Goal: Task Accomplishment & Management: Use online tool/utility

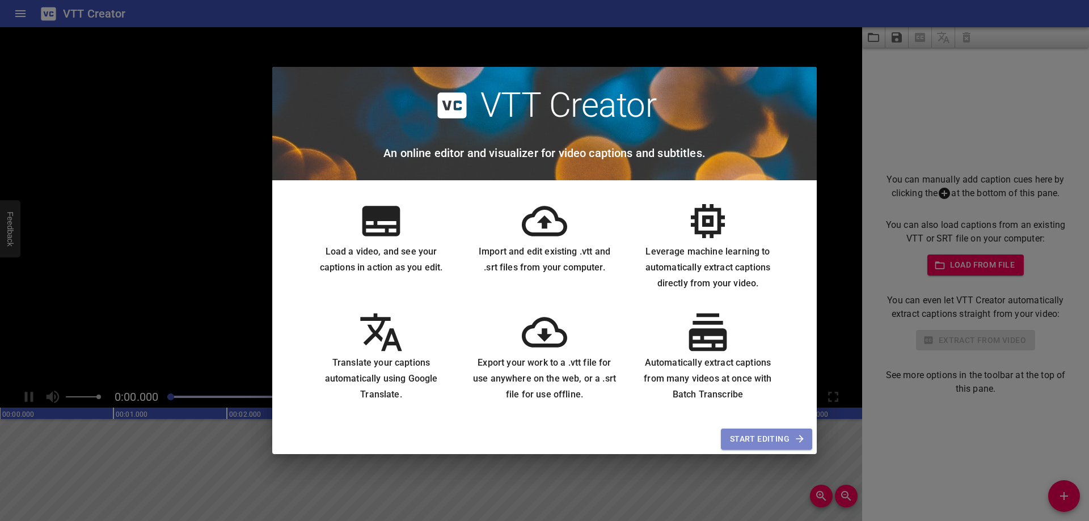
click at [758, 443] on span "Start Editing" at bounding box center [766, 439] width 73 height 14
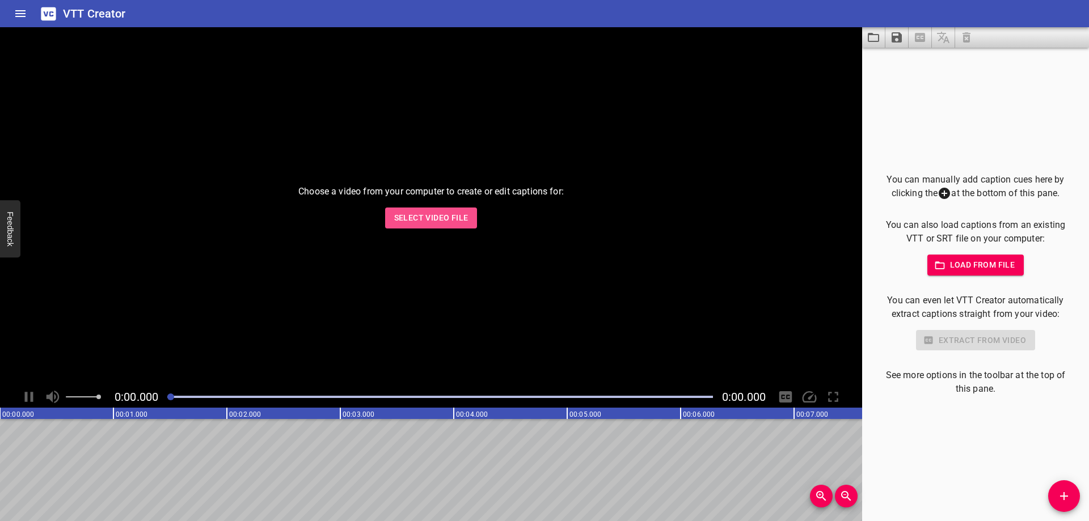
click at [462, 214] on span "Select Video File" at bounding box center [431, 218] width 74 height 14
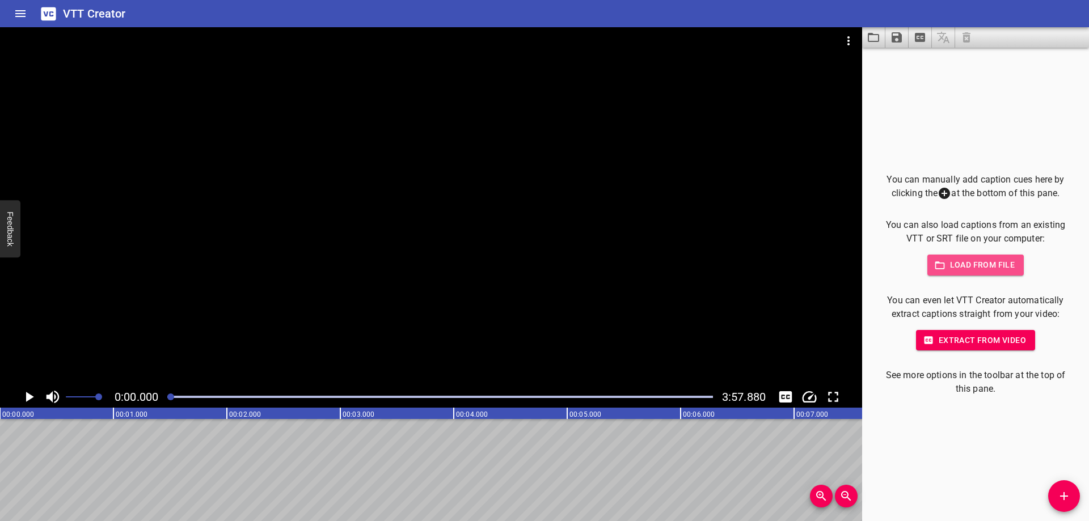
click at [972, 263] on span "Load from file" at bounding box center [976, 265] width 79 height 14
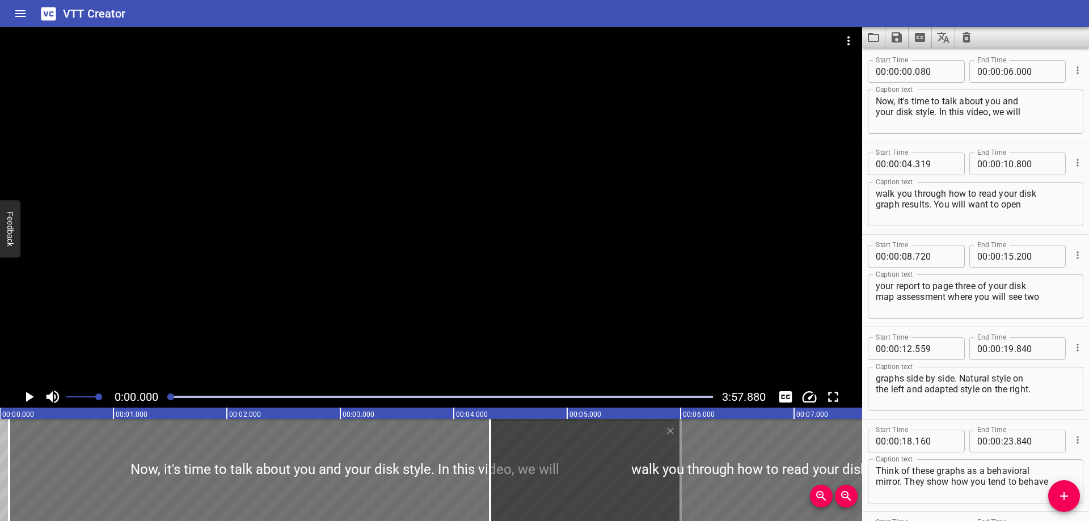
click at [972, 19] on div "VTT Creator" at bounding box center [544, 13] width 1089 height 27
click at [970, 30] on button "Clear captions" at bounding box center [967, 37] width 23 height 20
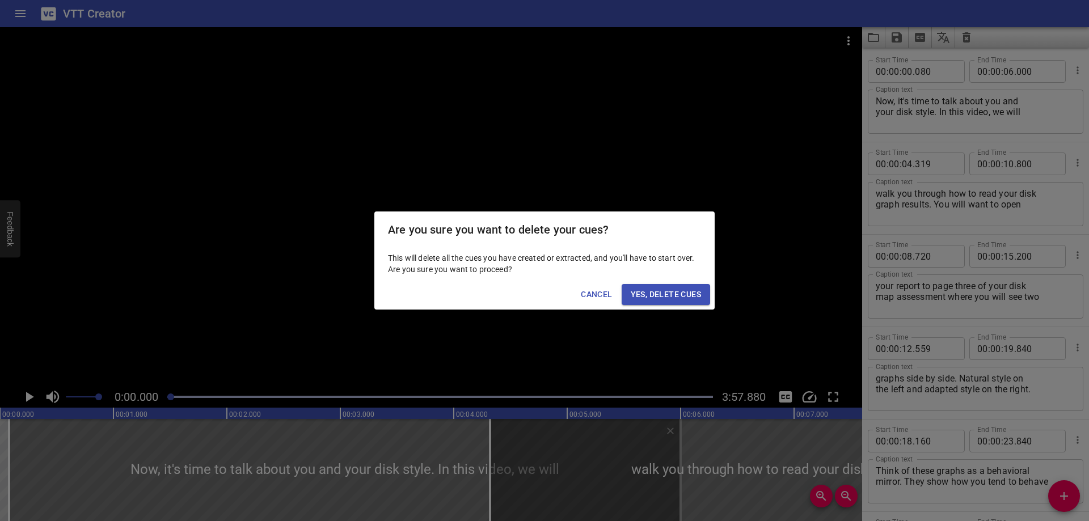
click at [659, 297] on span "Yes, Delete Cues" at bounding box center [666, 295] width 70 height 14
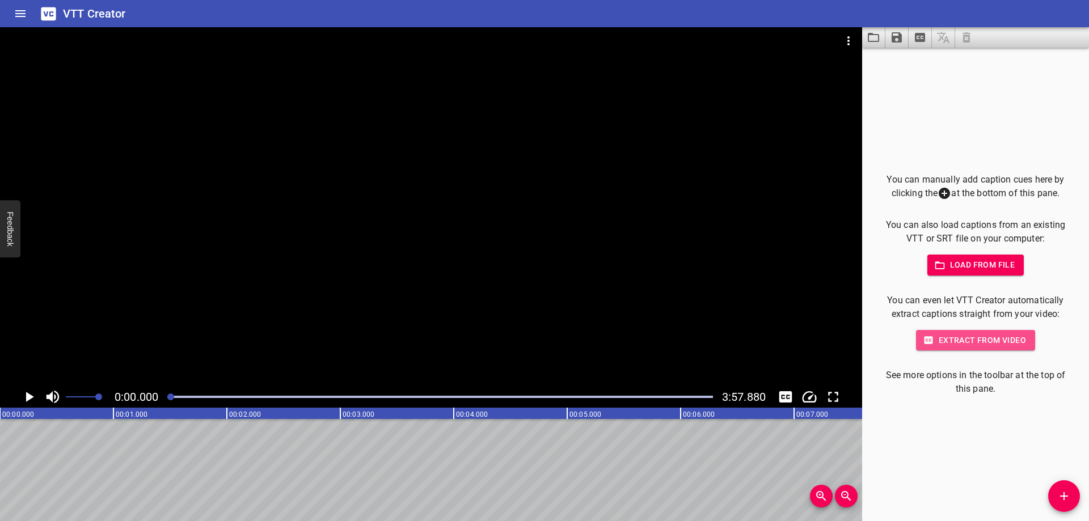
click at [974, 344] on span "Extract from video" at bounding box center [975, 341] width 101 height 14
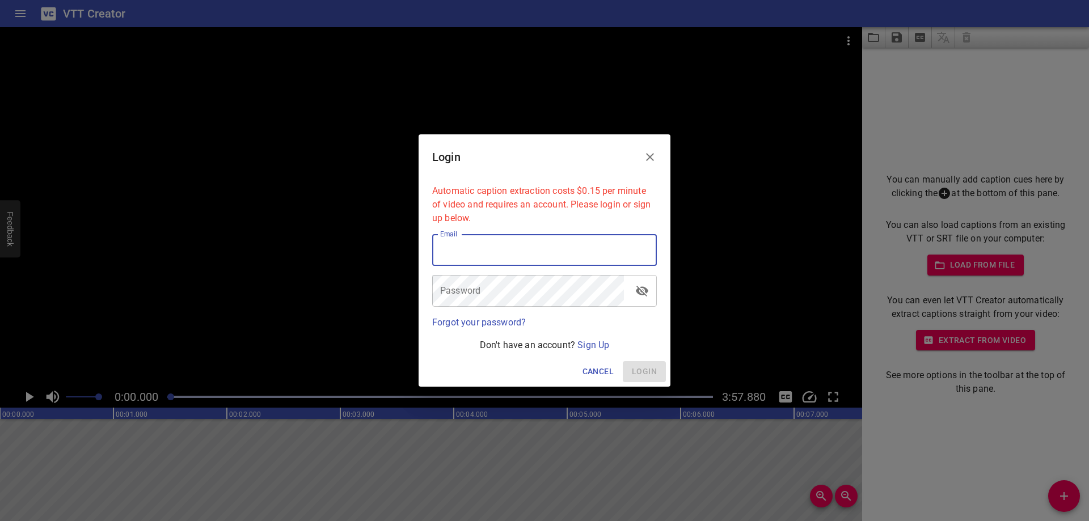
click at [580, 253] on input "email" at bounding box center [544, 250] width 225 height 32
click at [600, 343] on link "Sign Up" at bounding box center [594, 345] width 32 height 11
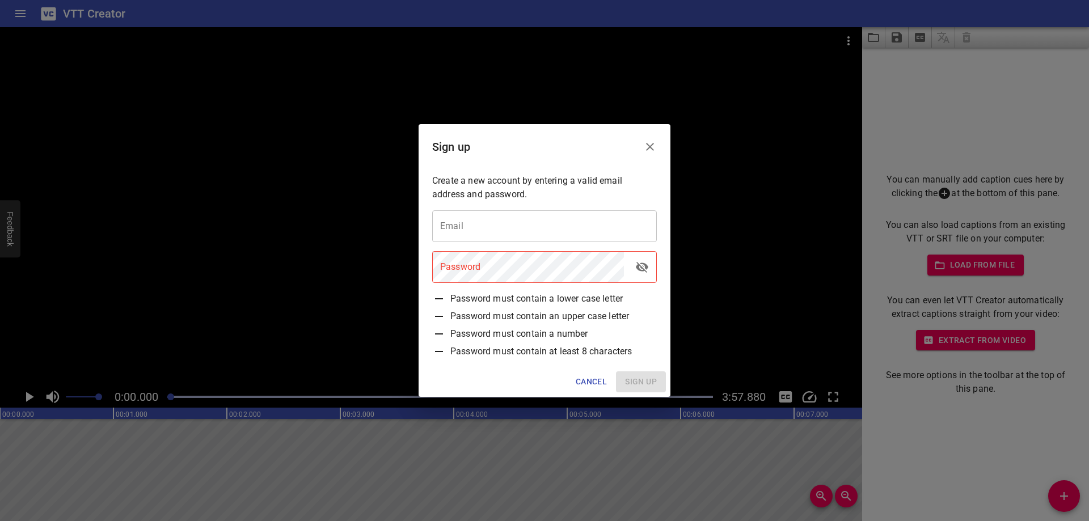
click at [571, 235] on input "email" at bounding box center [544, 227] width 225 height 32
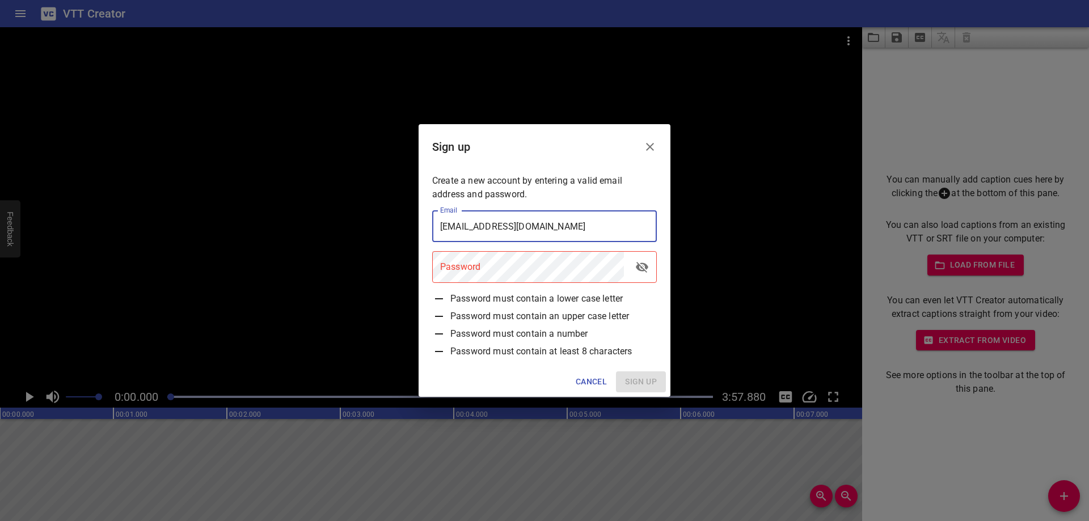
type input "kmaraj91@gmail.com"
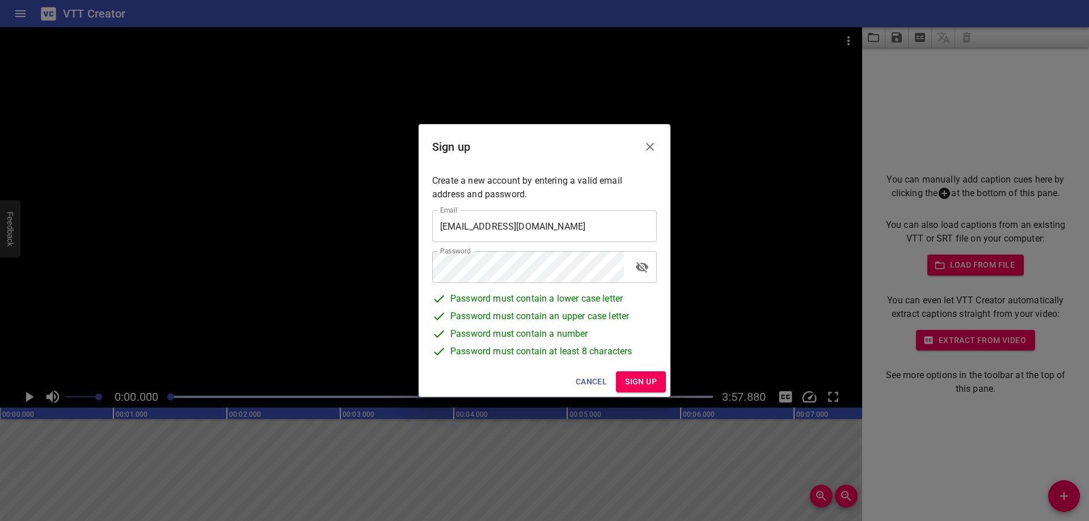
drag, startPoint x: 668, startPoint y: 285, endPoint x: 651, endPoint y: 276, distance: 19.5
click at [654, 278] on div "Create a new account by entering a valid email address and password. Email kmar…" at bounding box center [545, 268] width 252 height 197
click at [650, 276] on button "toggle password visibility" at bounding box center [642, 267] width 27 height 27
click at [631, 380] on span "Sign up" at bounding box center [641, 382] width 32 height 14
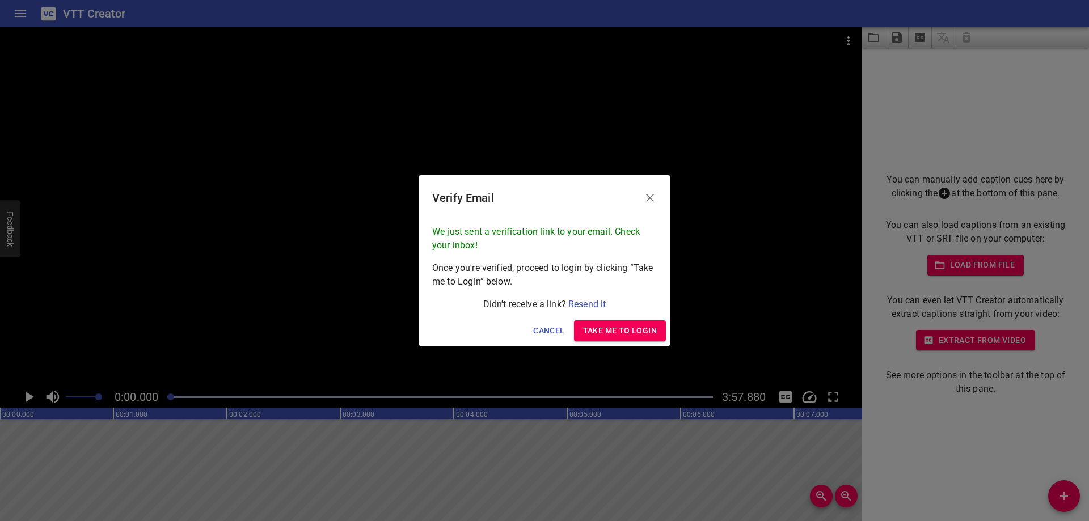
click at [607, 325] on span "Take me to Login" at bounding box center [620, 331] width 74 height 14
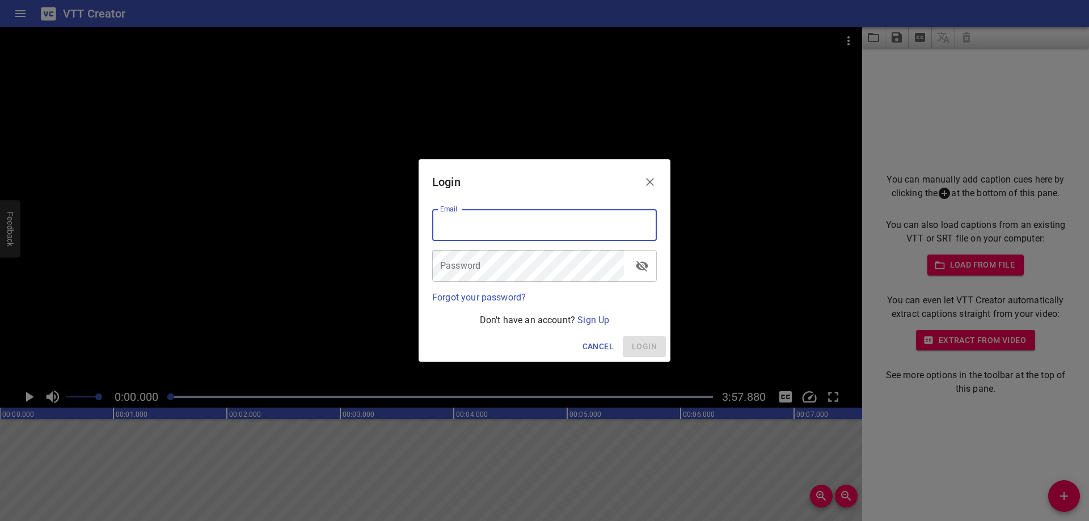
click at [574, 229] on input "email" at bounding box center [544, 225] width 225 height 32
type input "kmaraj91@gmail.com"
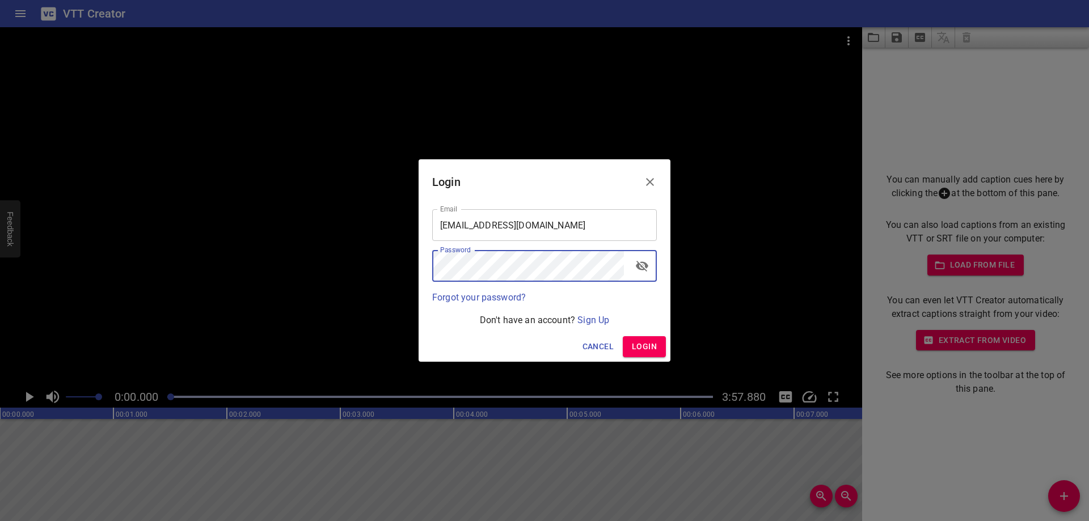
click at [650, 337] on button "Login" at bounding box center [644, 346] width 43 height 21
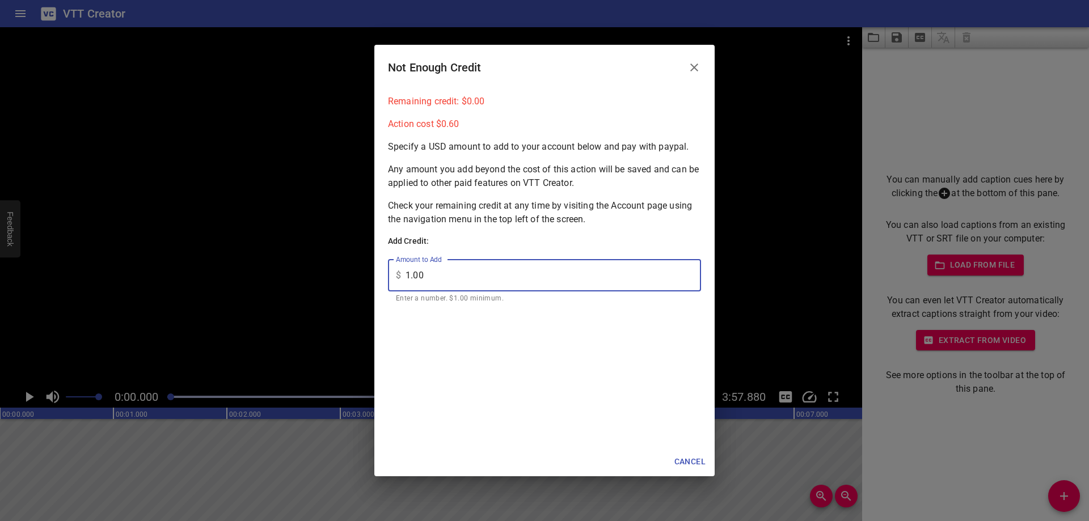
drag, startPoint x: 469, startPoint y: 269, endPoint x: 368, endPoint y: 274, distance: 101.1
click at [368, 274] on div "Not Enough Credit Remaining credit: $ 0.00 Action cost $ 0.60 Specify a USD amo…" at bounding box center [544, 260] width 1089 height 521
click at [443, 288] on input "1.00" at bounding box center [554, 276] width 296 height 32
drag, startPoint x: 436, startPoint y: 277, endPoint x: 298, endPoint y: 277, distance: 137.9
click at [298, 277] on div "Not Enough Credit Remaining credit: $ 0.00 Action cost $ 0.60 Specify a USD amo…" at bounding box center [544, 260] width 1089 height 521
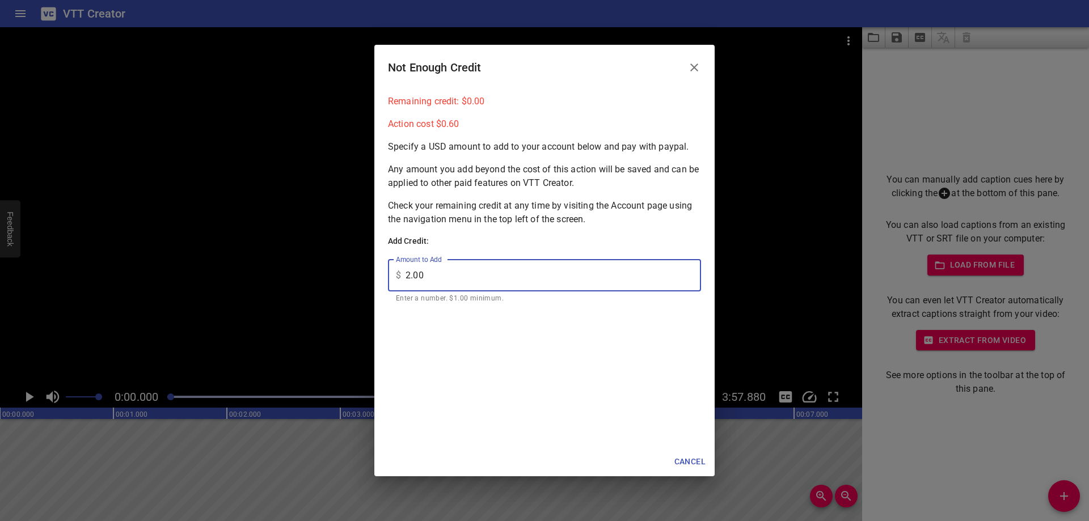
type input "2.00"
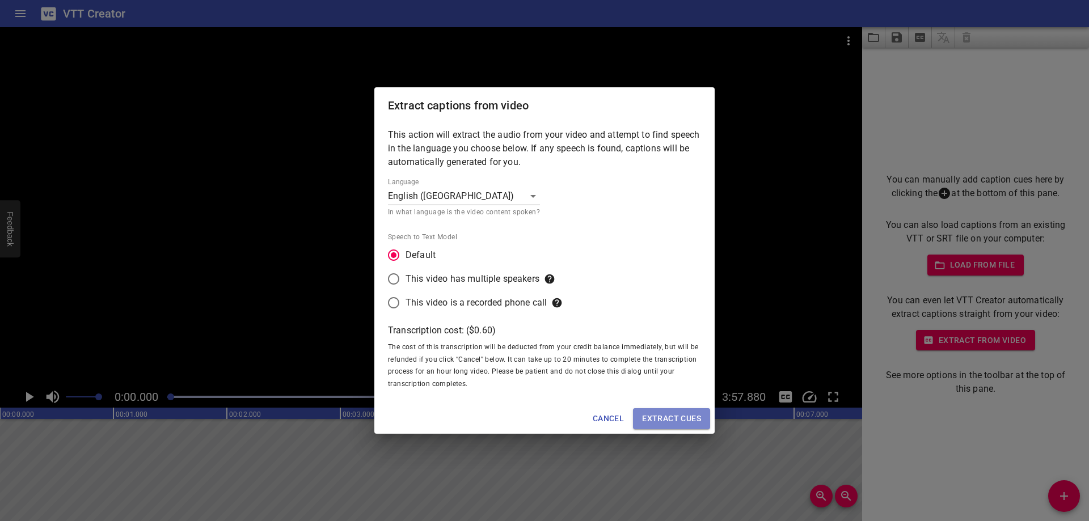
click at [683, 417] on span "Extract cues" at bounding box center [671, 419] width 59 height 14
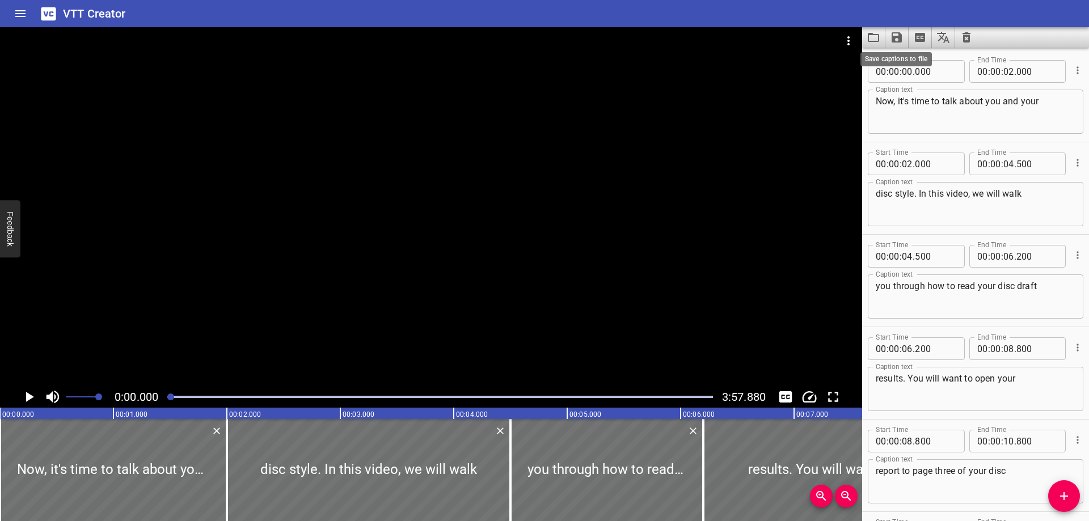
click at [900, 35] on icon "Save captions to file" at bounding box center [897, 37] width 10 height 10
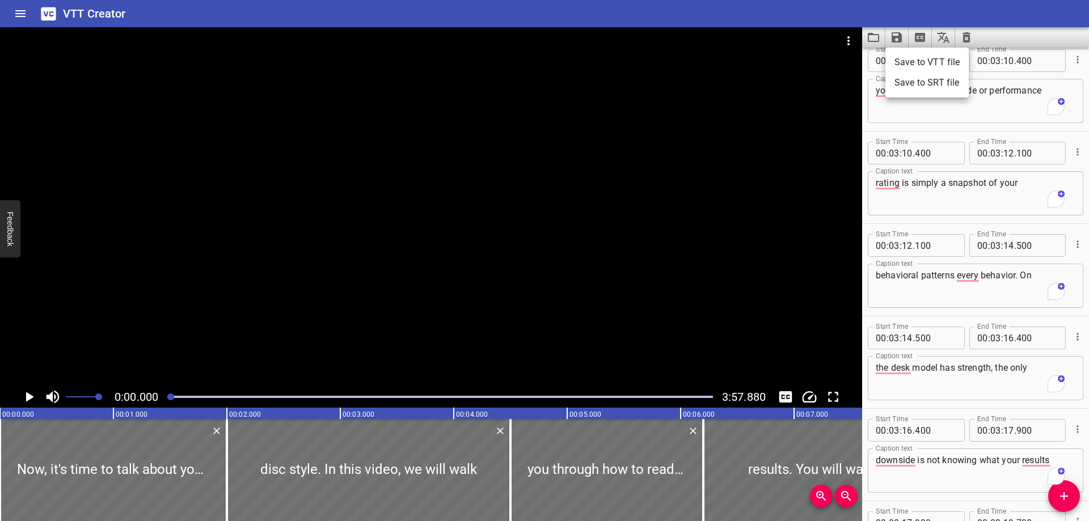
click at [907, 57] on li "Save to VTT file" at bounding box center [927, 62] width 83 height 20
click at [18, 11] on icon "Home" at bounding box center [20, 13] width 10 height 7
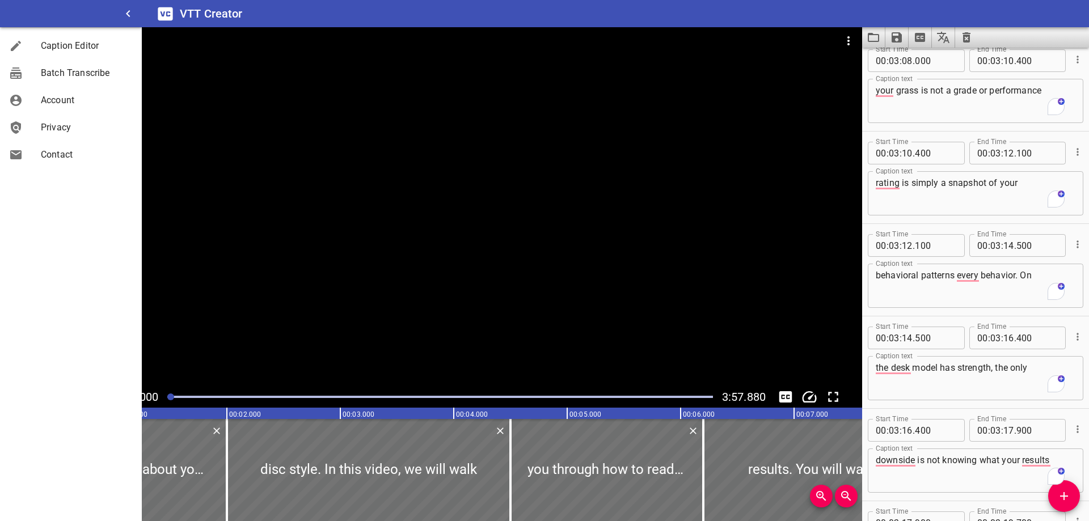
click at [127, 9] on icon "button" at bounding box center [128, 14] width 14 height 14
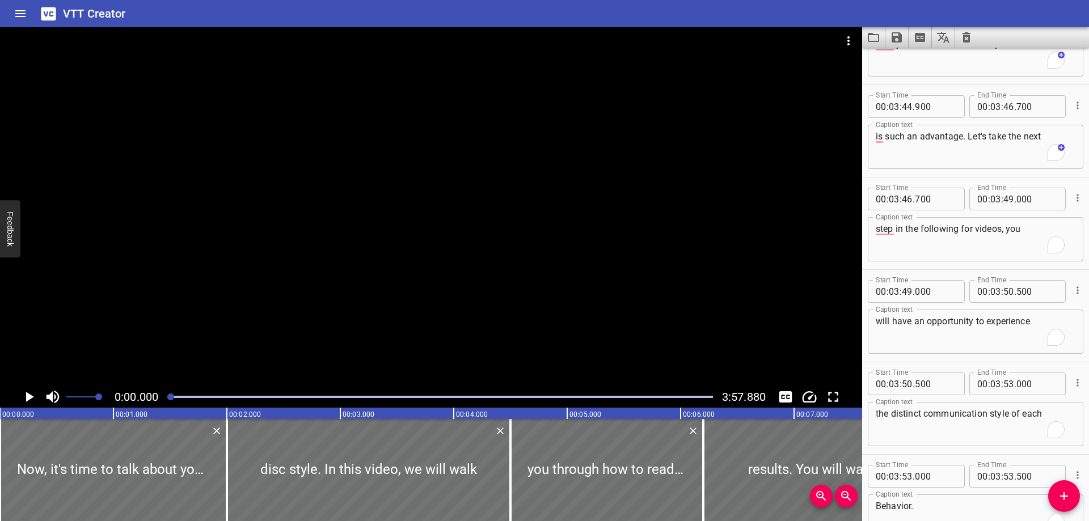
scroll to position [8587, 0]
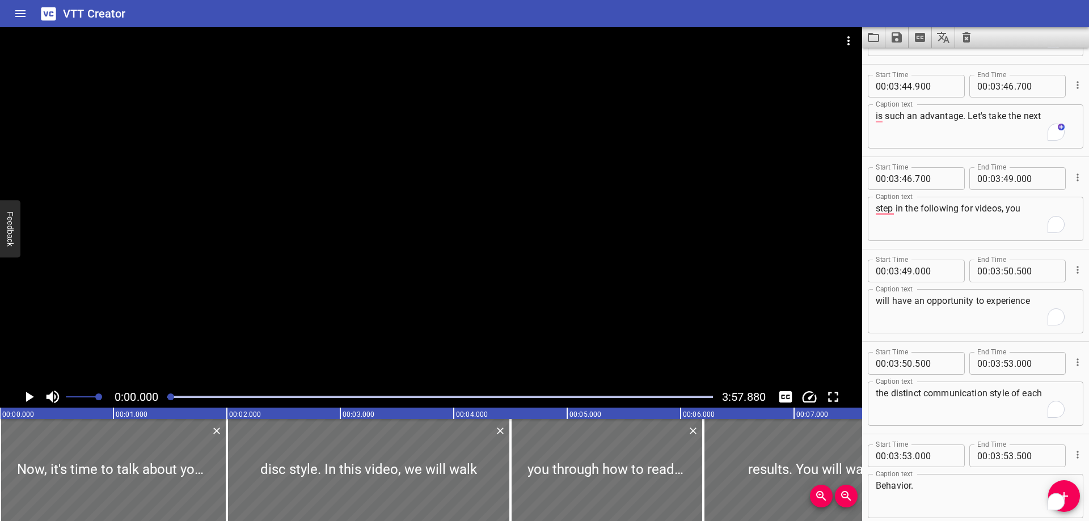
click at [1066, 496] on icon "Add Cue" at bounding box center [1065, 497] width 8 height 8
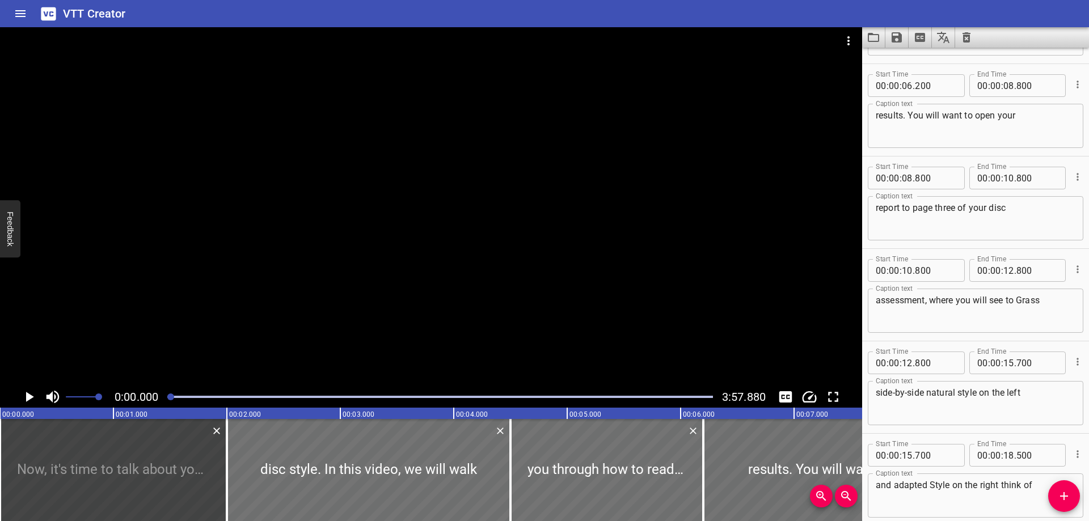
scroll to position [0, 0]
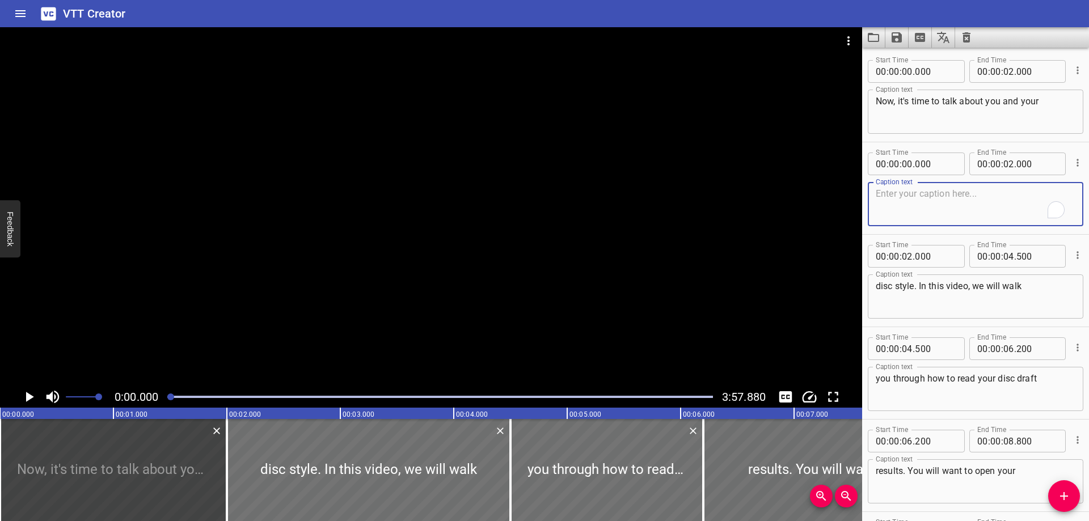
click at [1071, 160] on button "Cue Options" at bounding box center [1078, 162] width 15 height 15
click at [1053, 175] on li "Delete Cue" at bounding box center [1030, 183] width 99 height 20
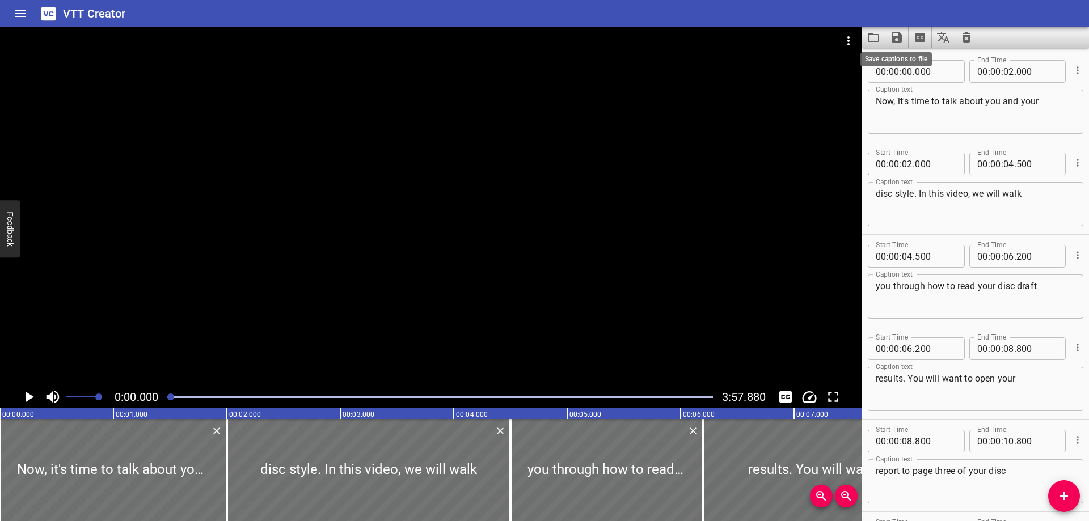
click at [903, 35] on icon "Save captions to file" at bounding box center [897, 38] width 14 height 14
click at [879, 41] on div at bounding box center [544, 260] width 1089 height 521
click at [851, 41] on icon "Video Options" at bounding box center [849, 41] width 14 height 14
click at [851, 41] on li "Select New Video File..." at bounding box center [891, 42] width 113 height 20
click at [915, 39] on icon "Extract captions from video" at bounding box center [920, 37] width 10 height 9
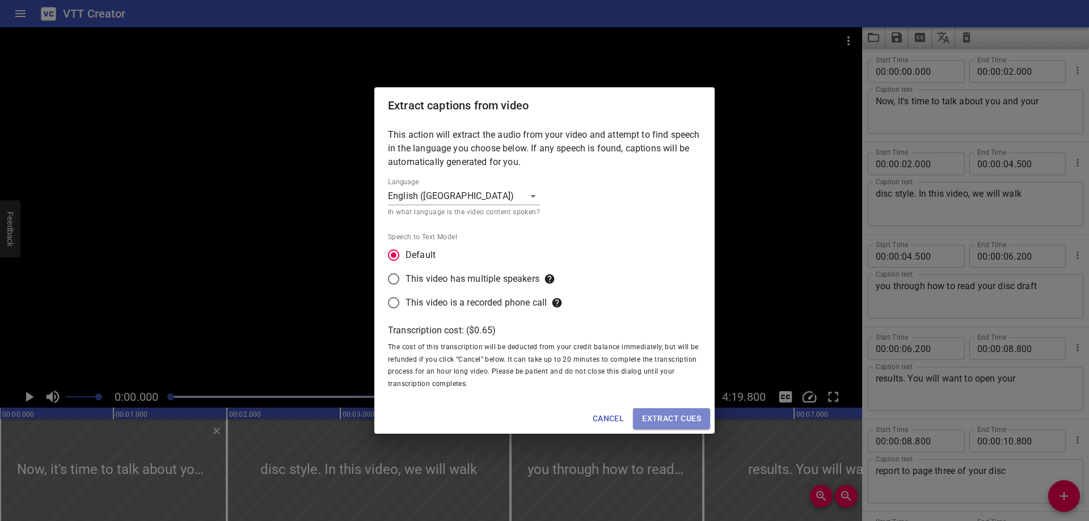
click at [692, 412] on span "Extract cues" at bounding box center [671, 419] width 59 height 14
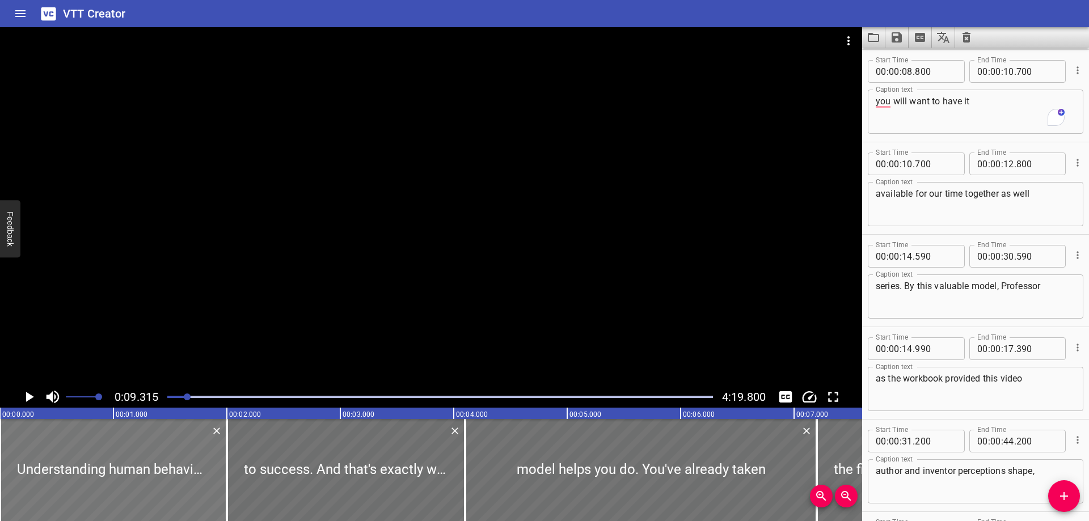
click at [77, 444] on div at bounding box center [113, 470] width 227 height 102
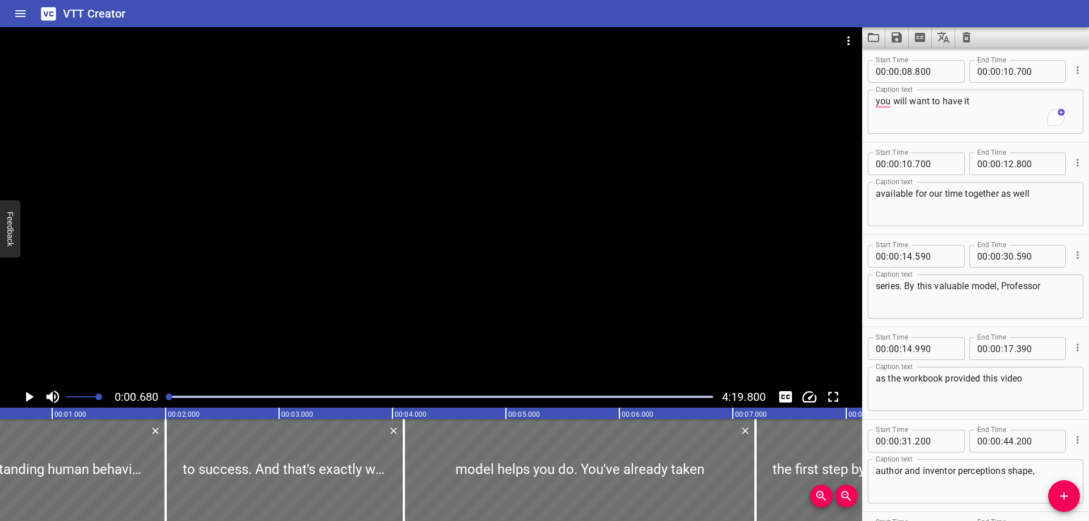
scroll to position [0, 77]
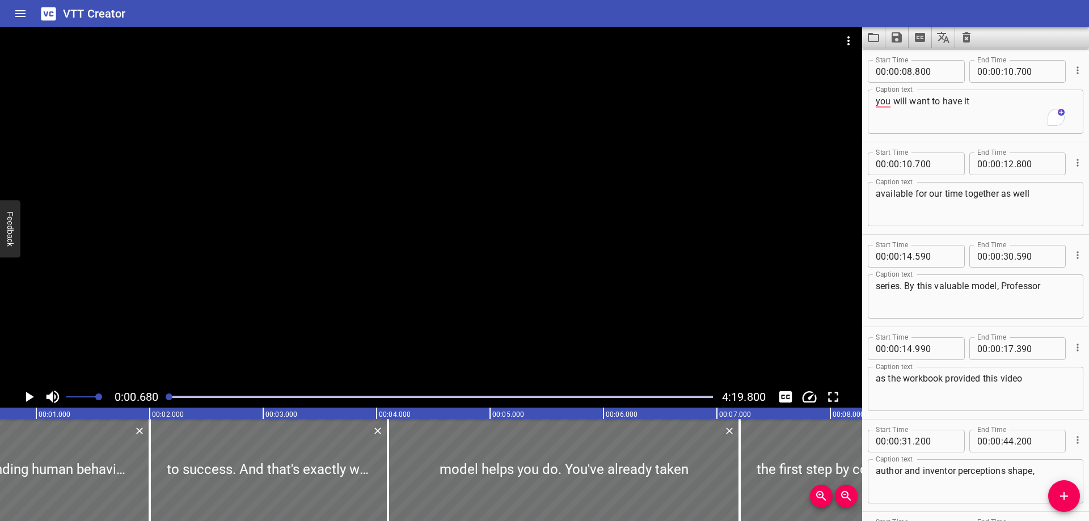
click at [29, 390] on icon "Play/Pause" at bounding box center [28, 397] width 17 height 17
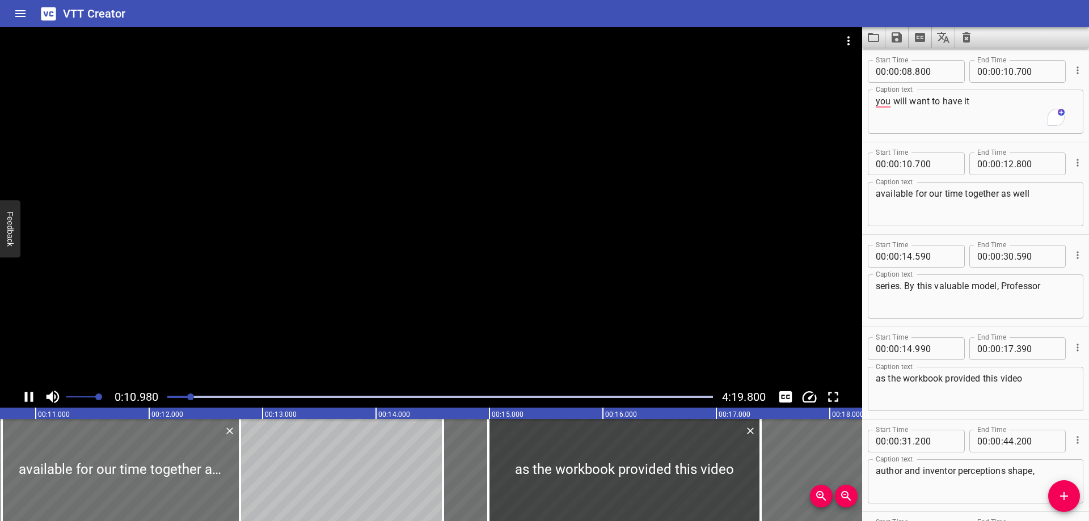
scroll to position [462, 0]
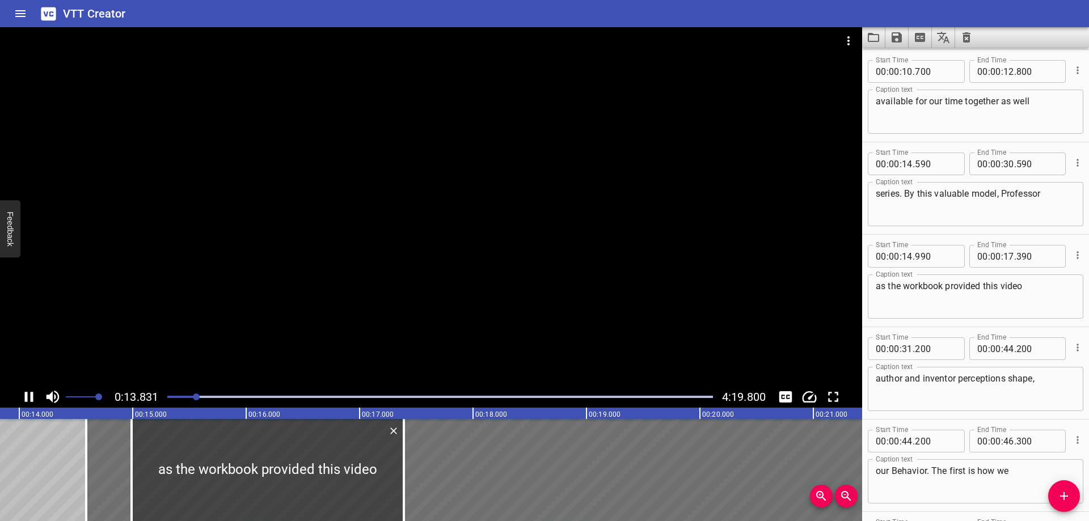
click at [663, 300] on div at bounding box center [431, 206] width 863 height 359
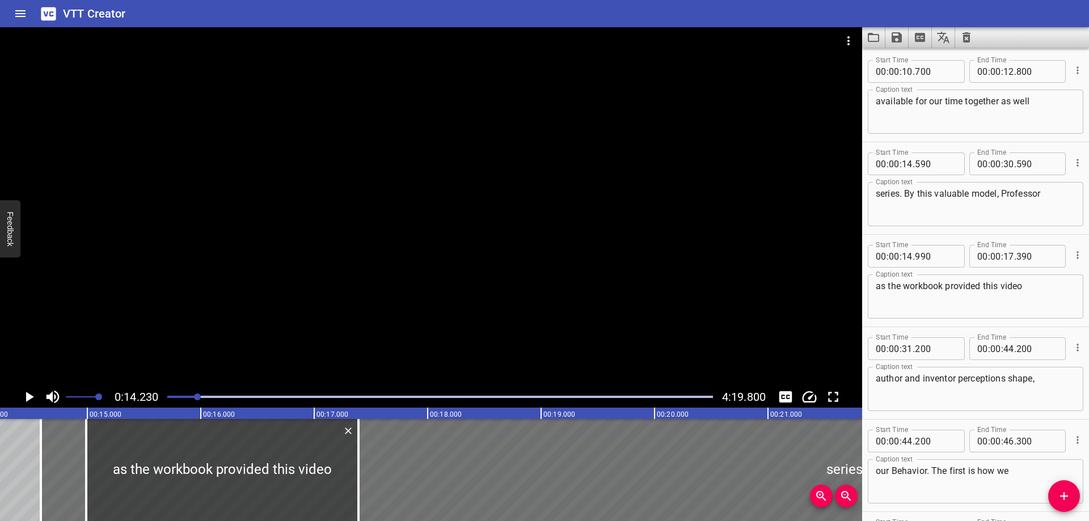
click at [1043, 107] on textarea "available for our time together as well" at bounding box center [976, 112] width 200 height 32
type textarea "available for our time together as well as the workbook provided."
click at [755, 255] on div at bounding box center [431, 206] width 863 height 359
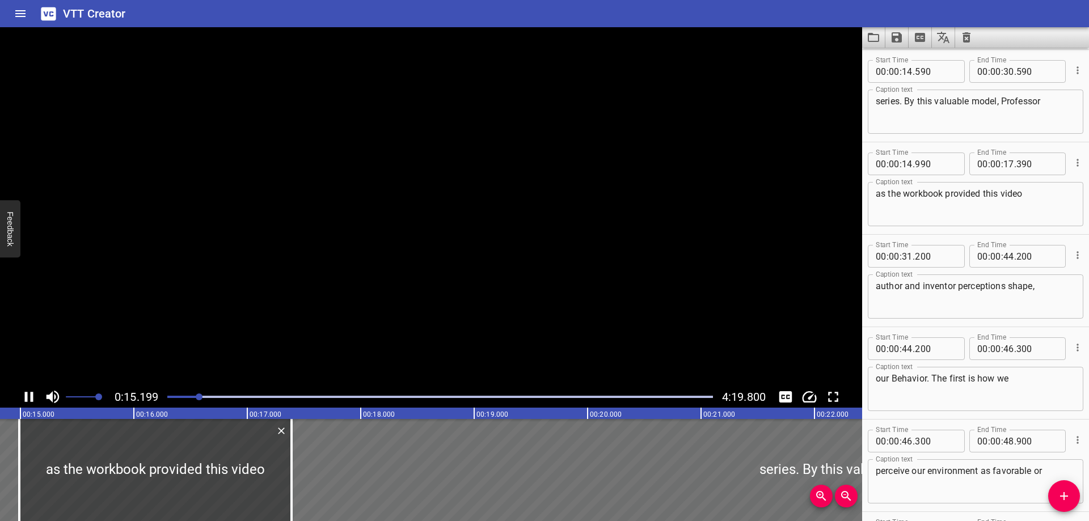
scroll to position [647, 0]
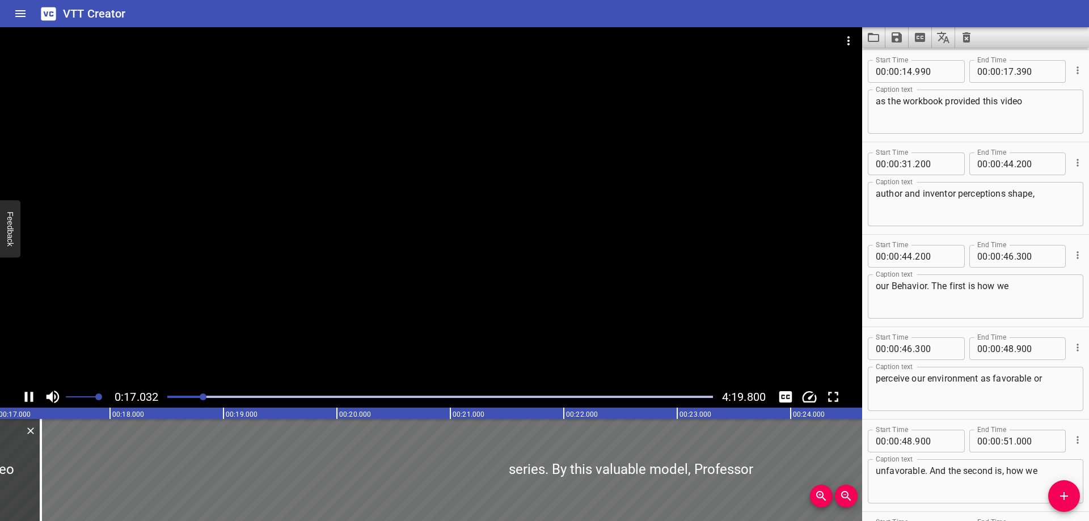
click at [633, 203] on div at bounding box center [431, 206] width 863 height 359
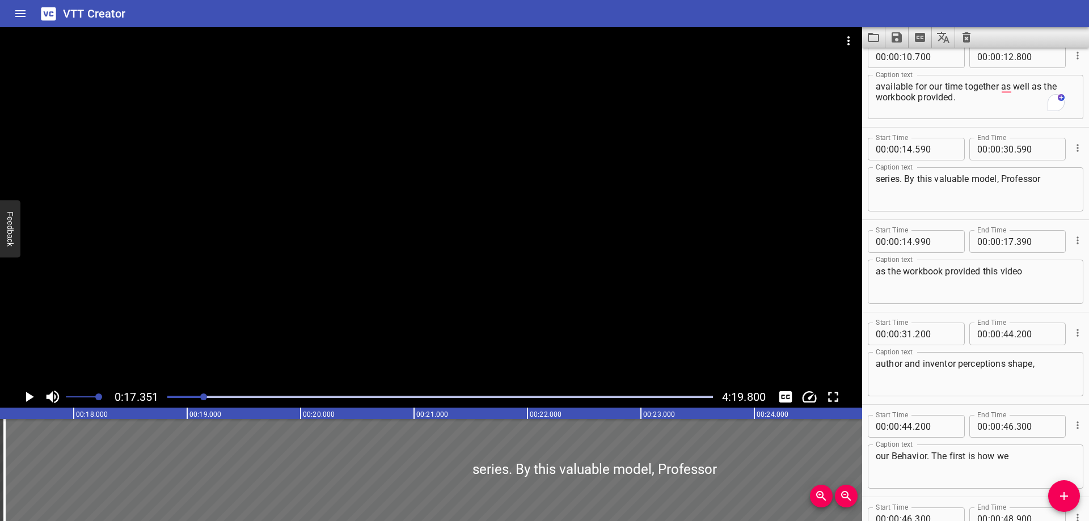
scroll to position [420, 0]
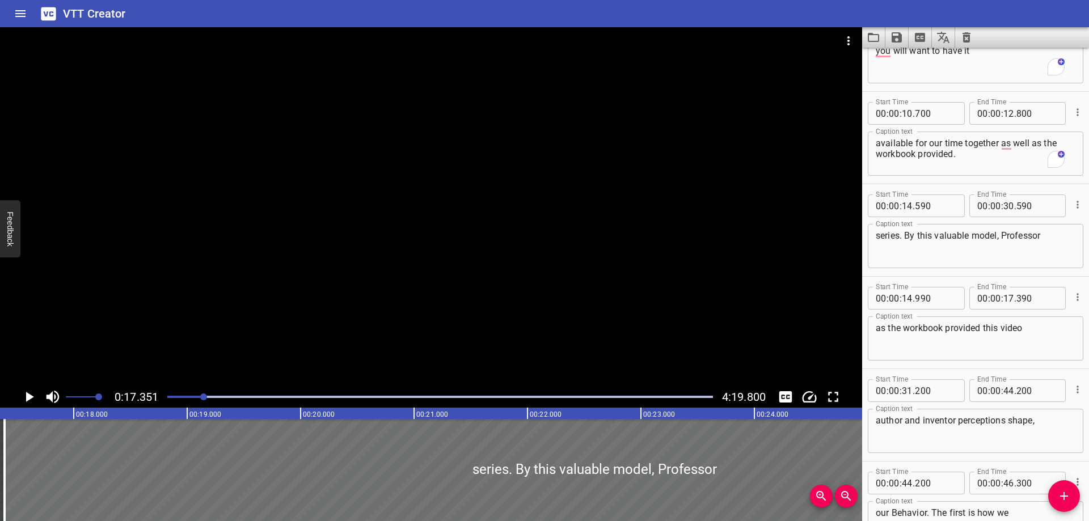
click at [935, 237] on textarea "series. By this valuable model, Professor" at bounding box center [976, 246] width 200 height 32
click at [912, 210] on input "number" at bounding box center [907, 206] width 11 height 23
type input "14"
click at [927, 239] on textarea "series. By this valuable model, Professor" at bounding box center [976, 246] width 200 height 32
click at [1071, 290] on button "Cue Options" at bounding box center [1078, 297] width 15 height 15
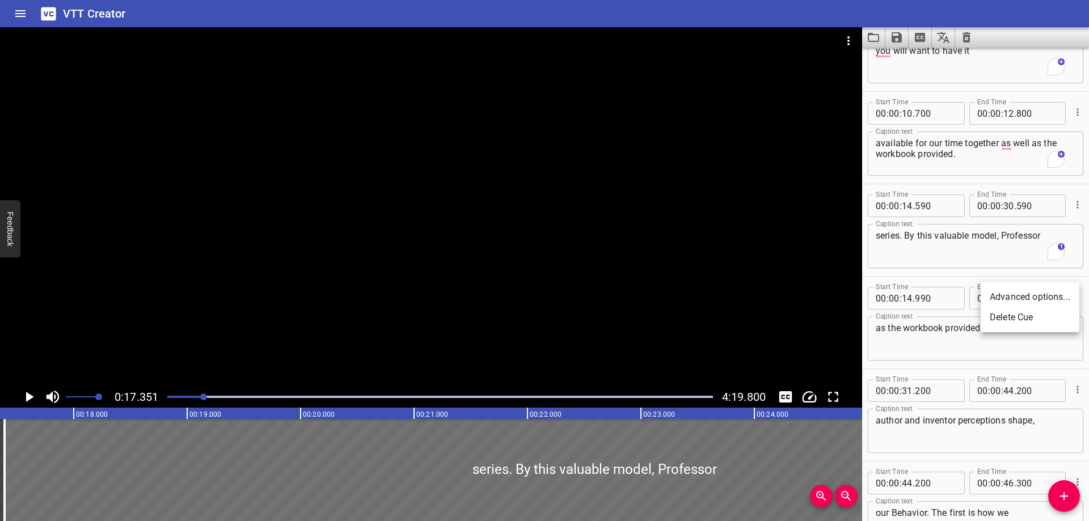
click at [1038, 313] on li "Delete Cue" at bounding box center [1030, 318] width 99 height 20
click at [914, 204] on span "." at bounding box center [914, 206] width 2 height 23
click at [882, 203] on input "00" at bounding box center [881, 206] width 11 height 23
click at [910, 206] on input "14" at bounding box center [907, 206] width 11 height 23
type input "00"
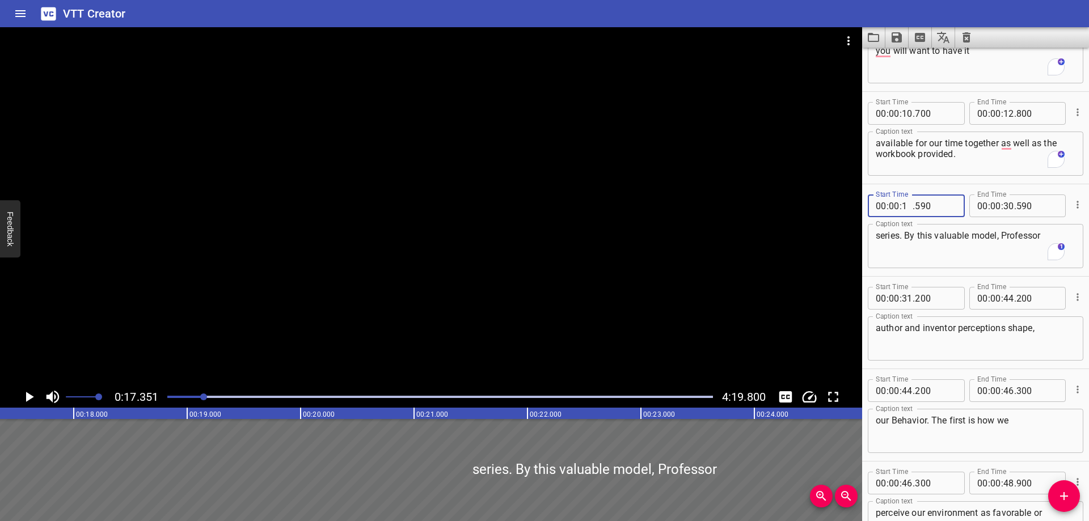
type input "12"
type input ".9"
type input "590"
type input "12"
type input "590"
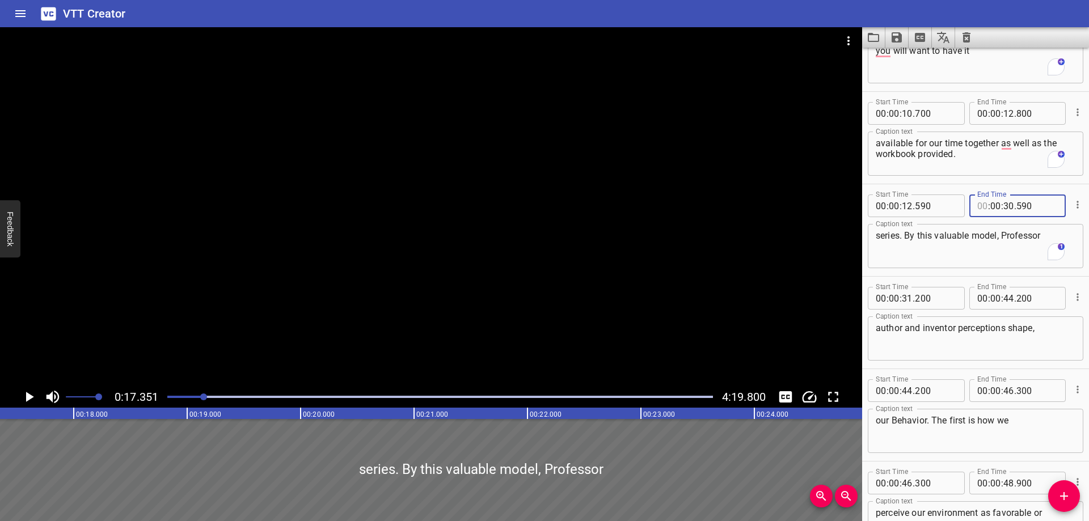
click at [1041, 236] on textarea "series. By this valuable model, Professor" at bounding box center [976, 246] width 200 height 32
type input "00"
drag, startPoint x: 1053, startPoint y: 235, endPoint x: 731, endPoint y: 245, distance: 321.9
click at [731, 245] on main "0:17.351 4:19.800 00:00.000 00:01.000 00:02.000 00:03.000 00:04.000 00:05.000 0…" at bounding box center [544, 274] width 1089 height 494
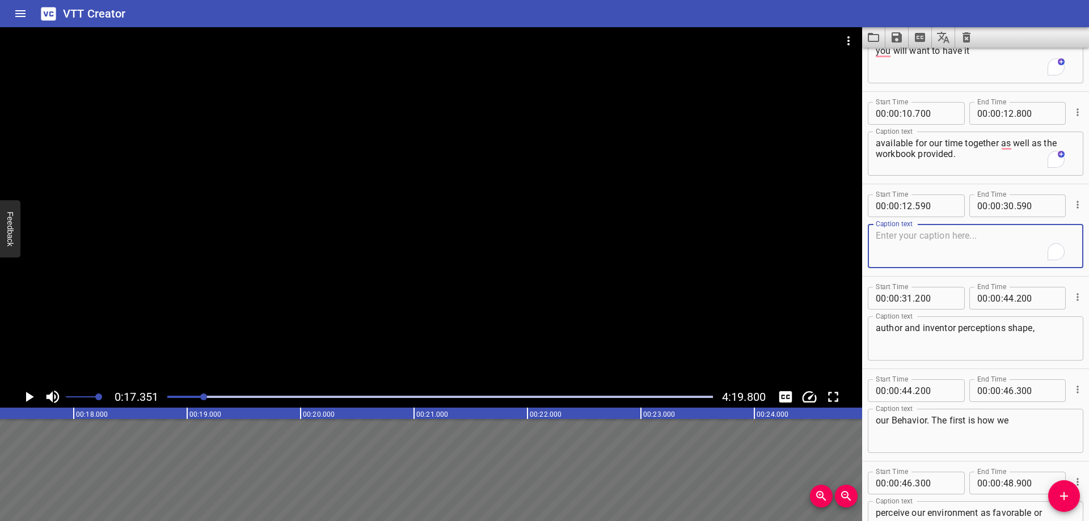
scroll to position [0, 0]
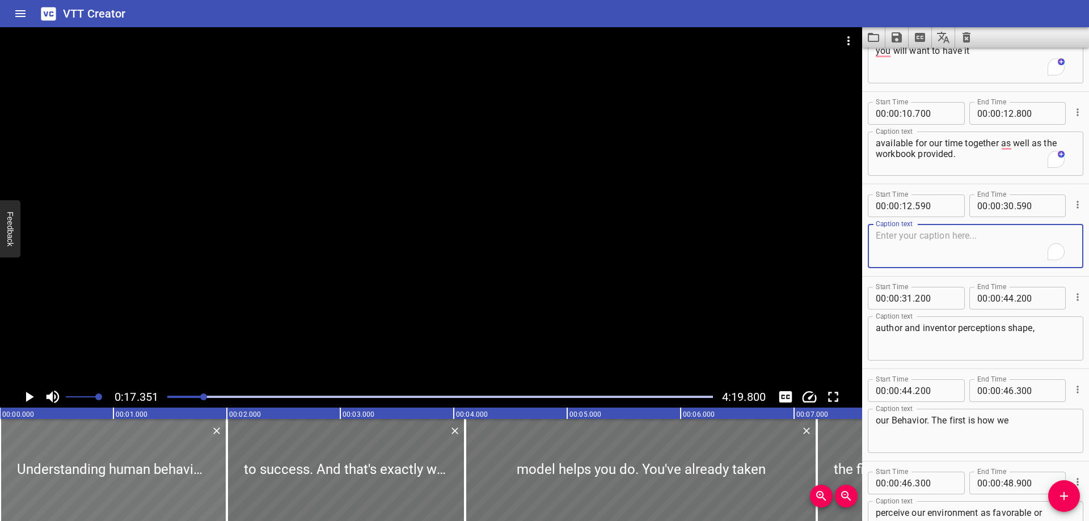
click at [38, 447] on div at bounding box center [113, 470] width 227 height 102
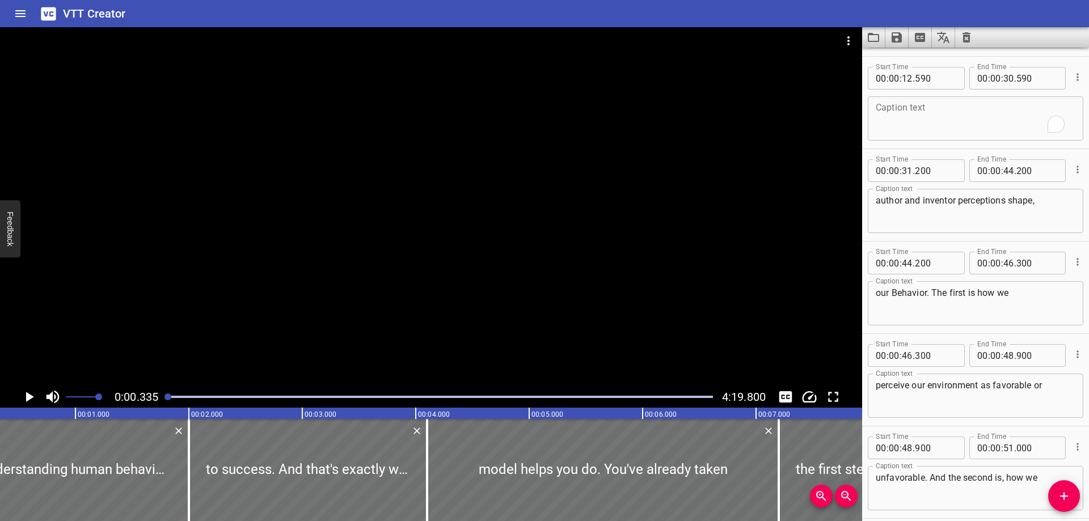
scroll to position [555, 0]
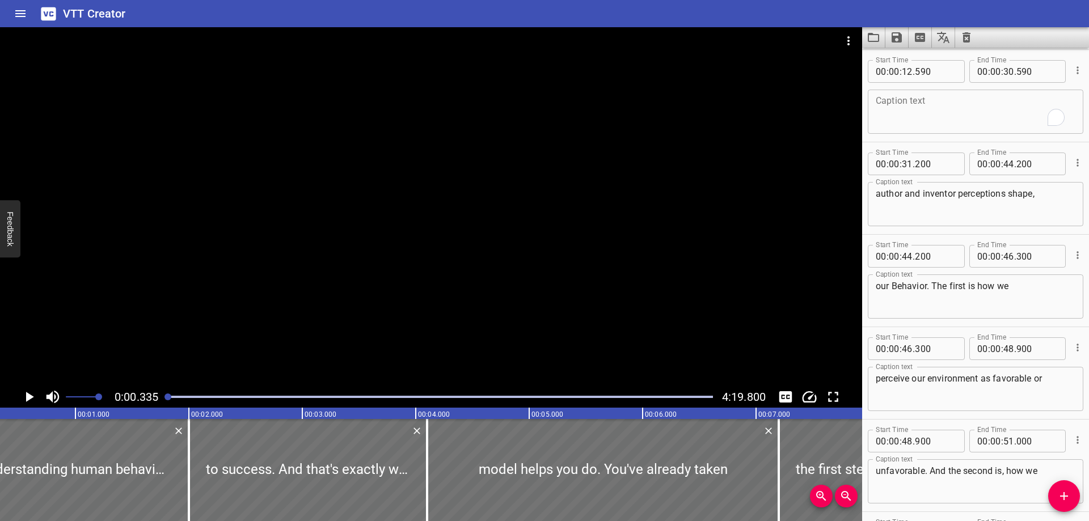
click at [23, 399] on icon "Play/Pause" at bounding box center [28, 397] width 17 height 17
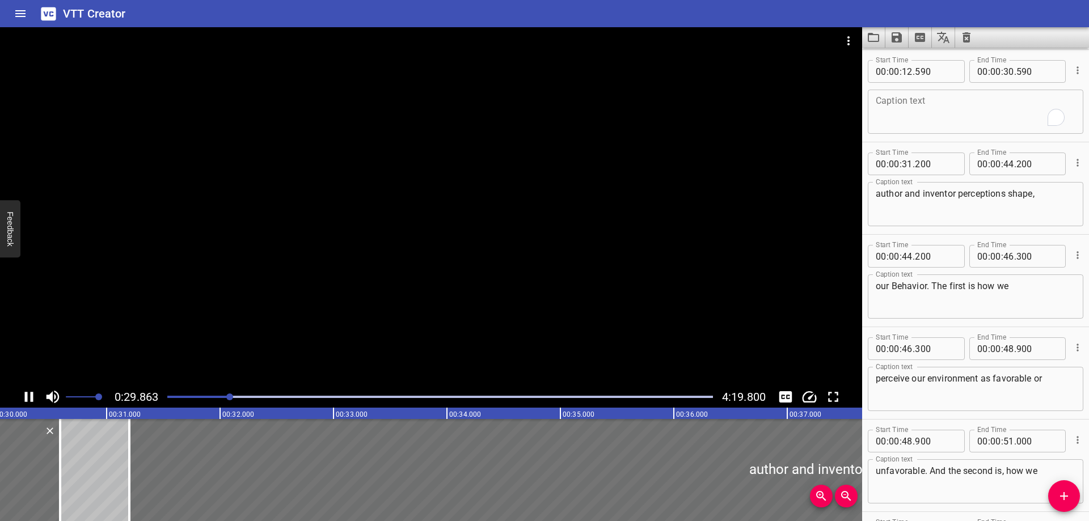
click at [643, 357] on div at bounding box center [431, 206] width 863 height 359
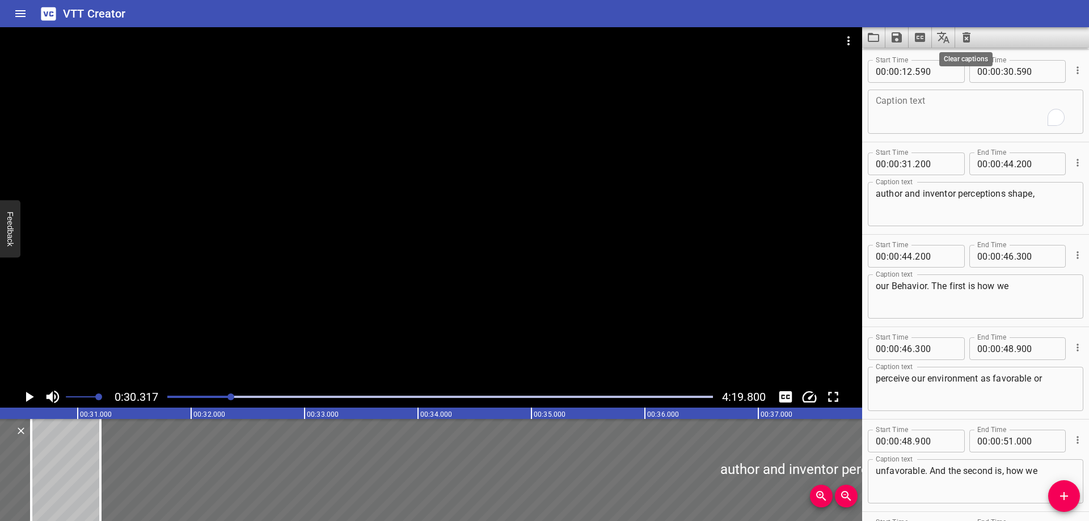
click at [971, 39] on icon "Clear captions" at bounding box center [967, 38] width 14 height 14
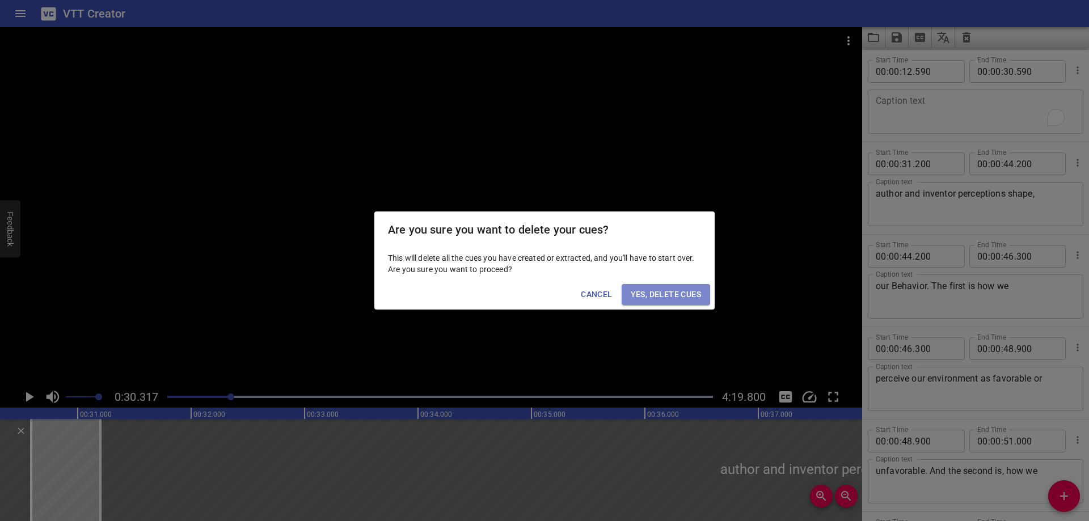
click at [689, 293] on span "Yes, Delete Cues" at bounding box center [666, 295] width 70 height 14
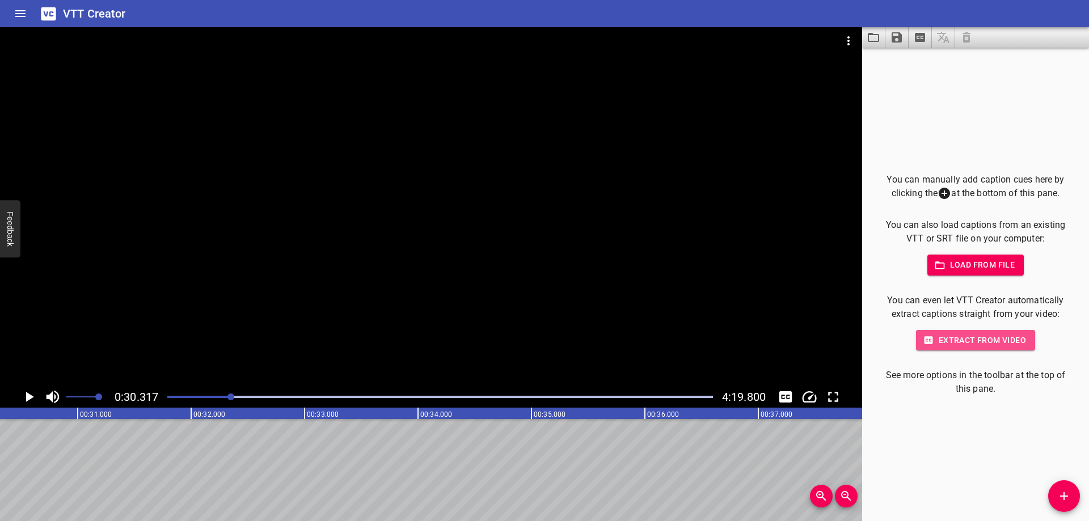
click at [1010, 334] on span "Extract from video" at bounding box center [975, 341] width 101 height 14
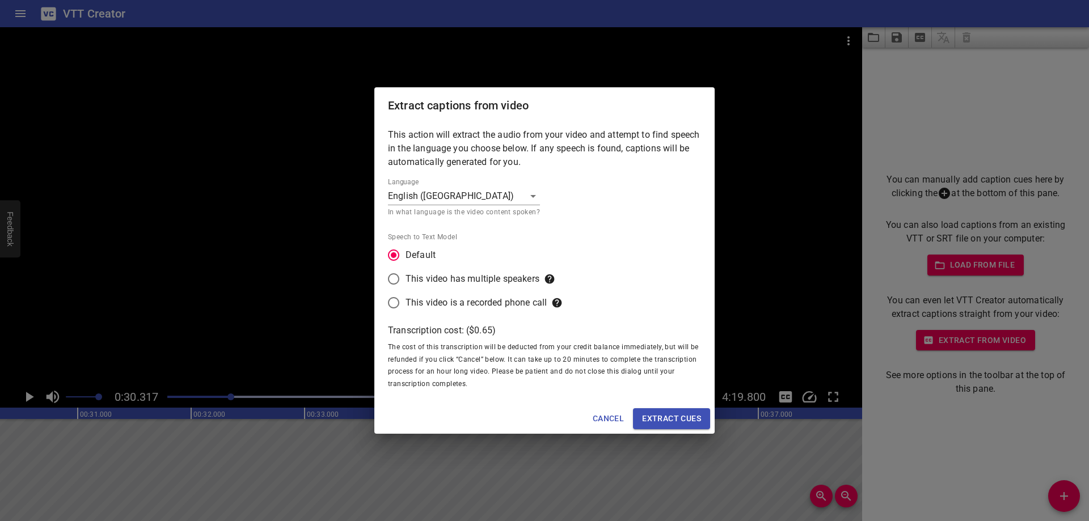
click at [681, 414] on span "Extract cues" at bounding box center [671, 419] width 59 height 14
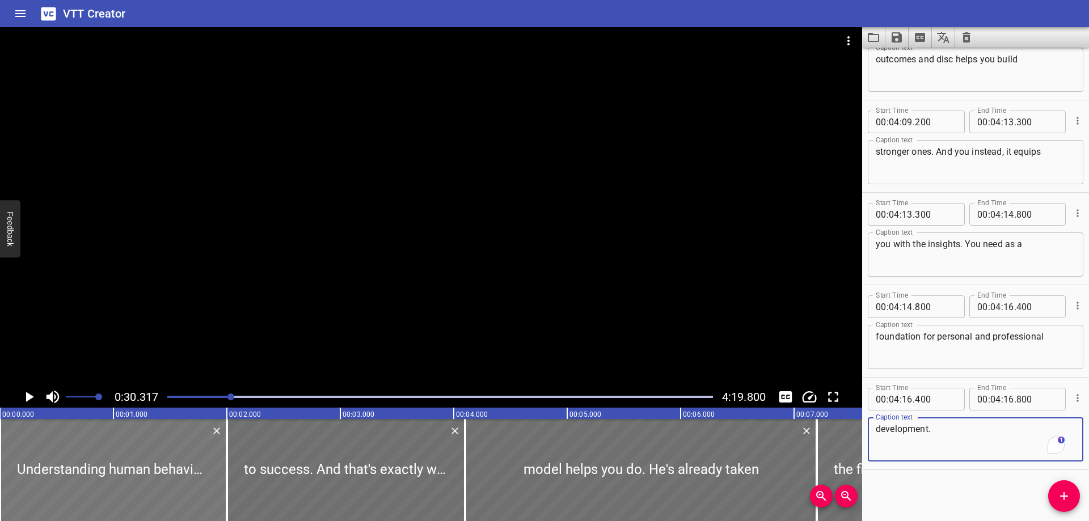
click at [60, 435] on div at bounding box center [113, 470] width 227 height 102
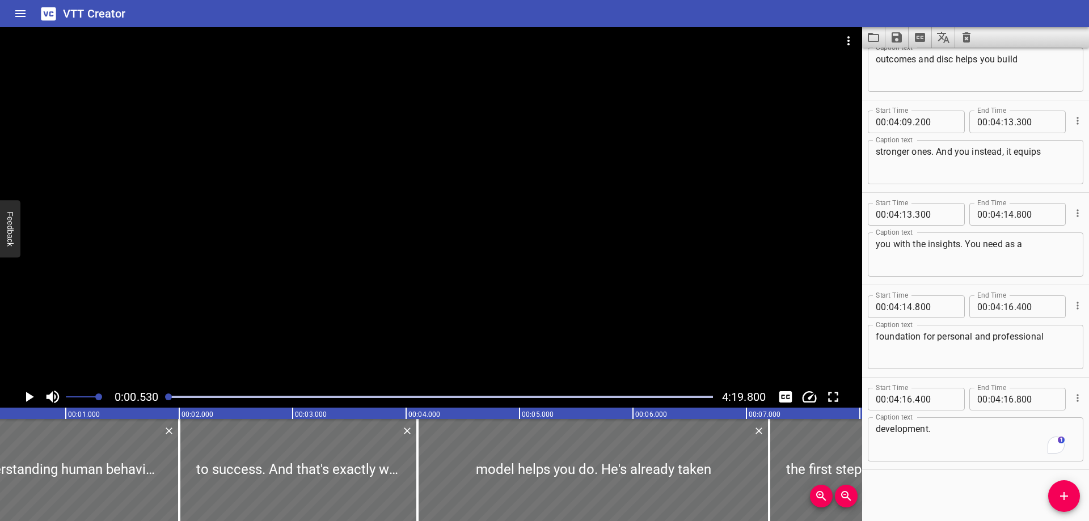
scroll to position [0, 60]
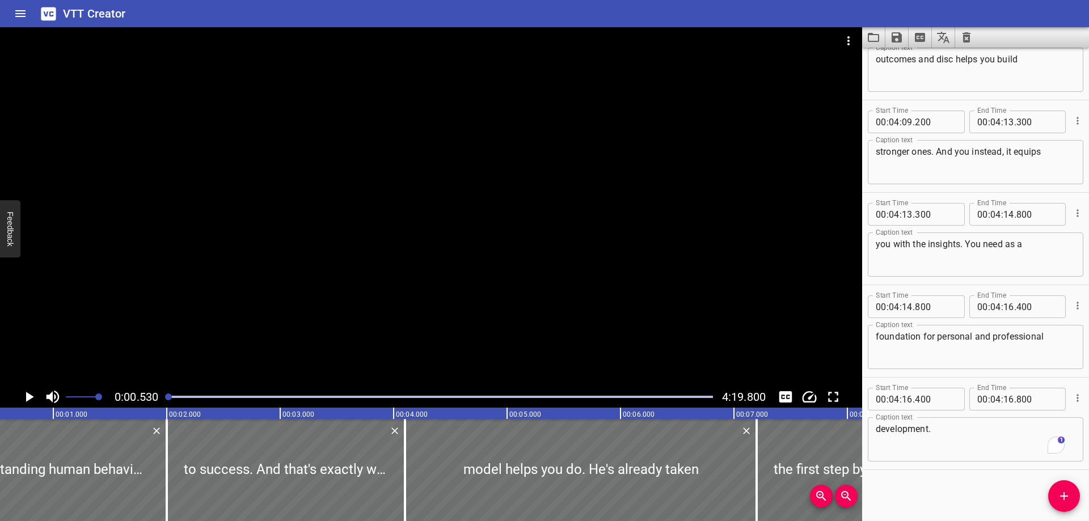
click at [22, 396] on icon "Play/Pause" at bounding box center [28, 397] width 17 height 17
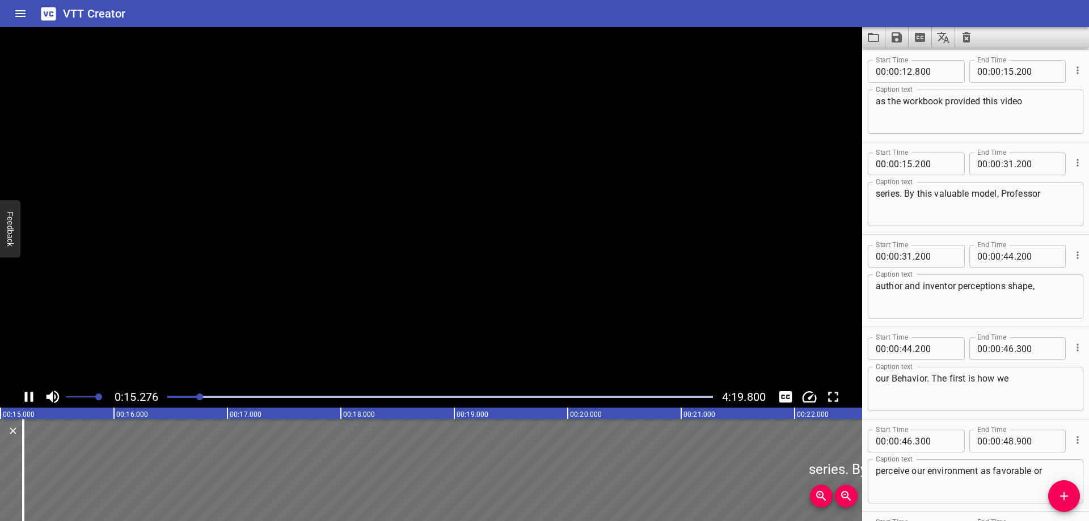
scroll to position [0, 0]
